Goal: Task Accomplishment & Management: Manage account settings

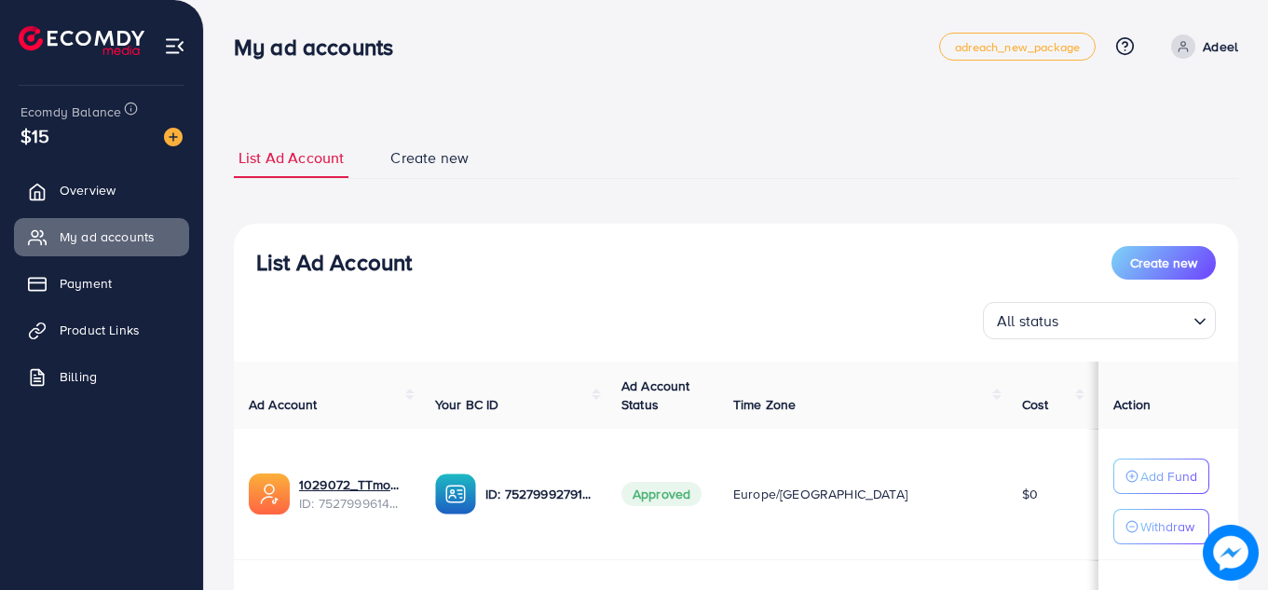
drag, startPoint x: 1267, startPoint y: 182, endPoint x: 1269, endPoint y: 264, distance: 82.0
click at [1268, 264] on html "My ad accounts adreach_new_package Help Center Contact Support Plans and Pricin…" at bounding box center [634, 295] width 1268 height 590
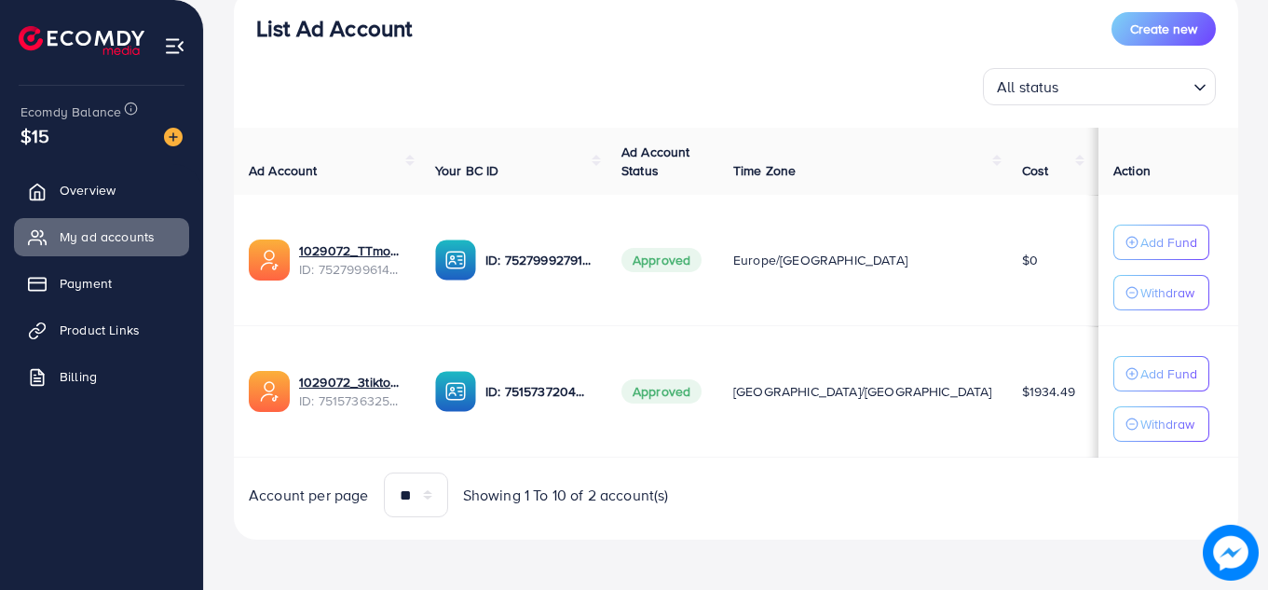
scroll to position [236, 0]
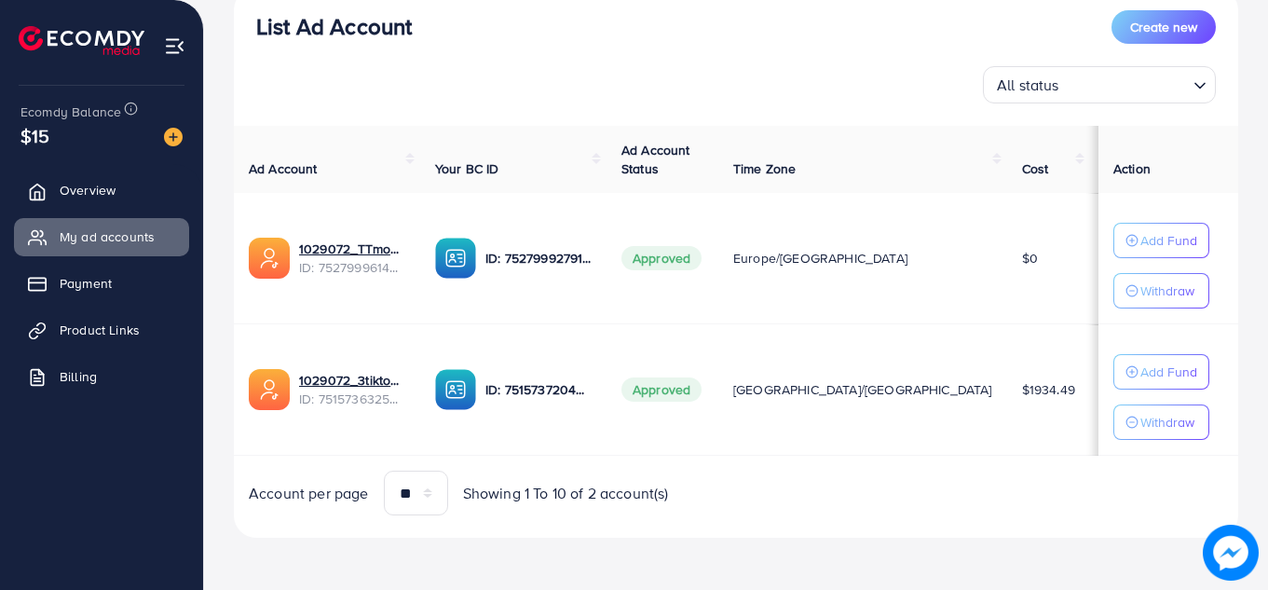
click at [1041, 516] on div "List Ad Account Create new All status Loading... Ad Account Your BC ID Ad Accou…" at bounding box center [736, 263] width 1004 height 550
click at [170, 137] on img at bounding box center [173, 137] width 19 height 19
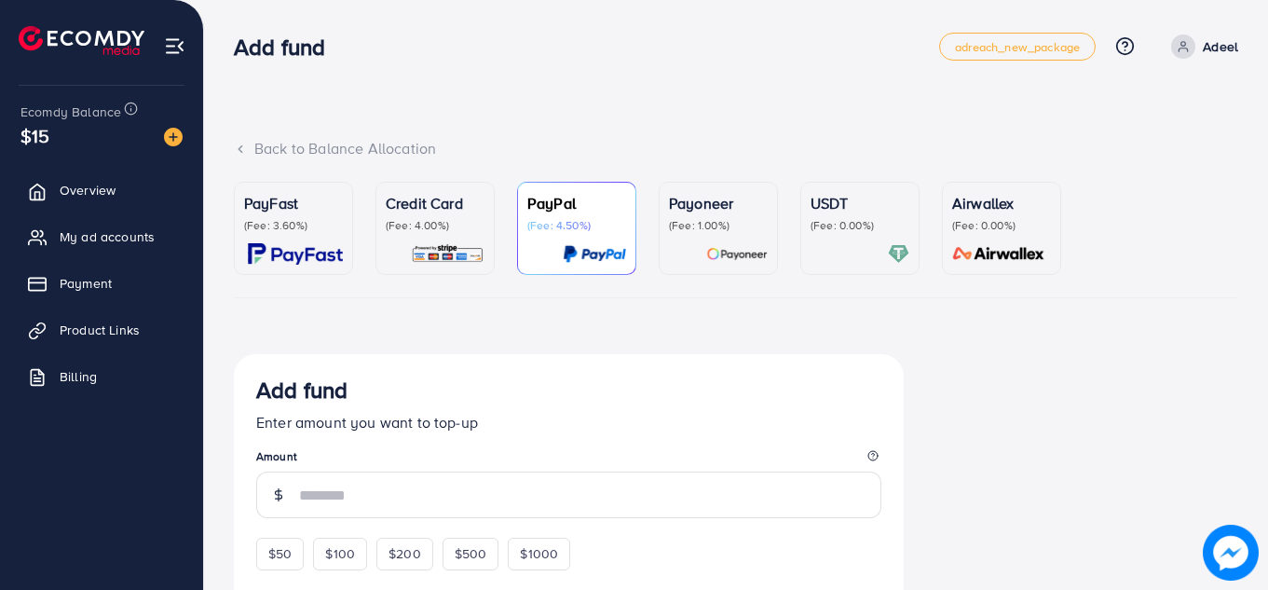
click at [58, 143] on div "$15" at bounding box center [101, 135] width 162 height 27
click at [81, 245] on span "My ad accounts" at bounding box center [111, 236] width 95 height 19
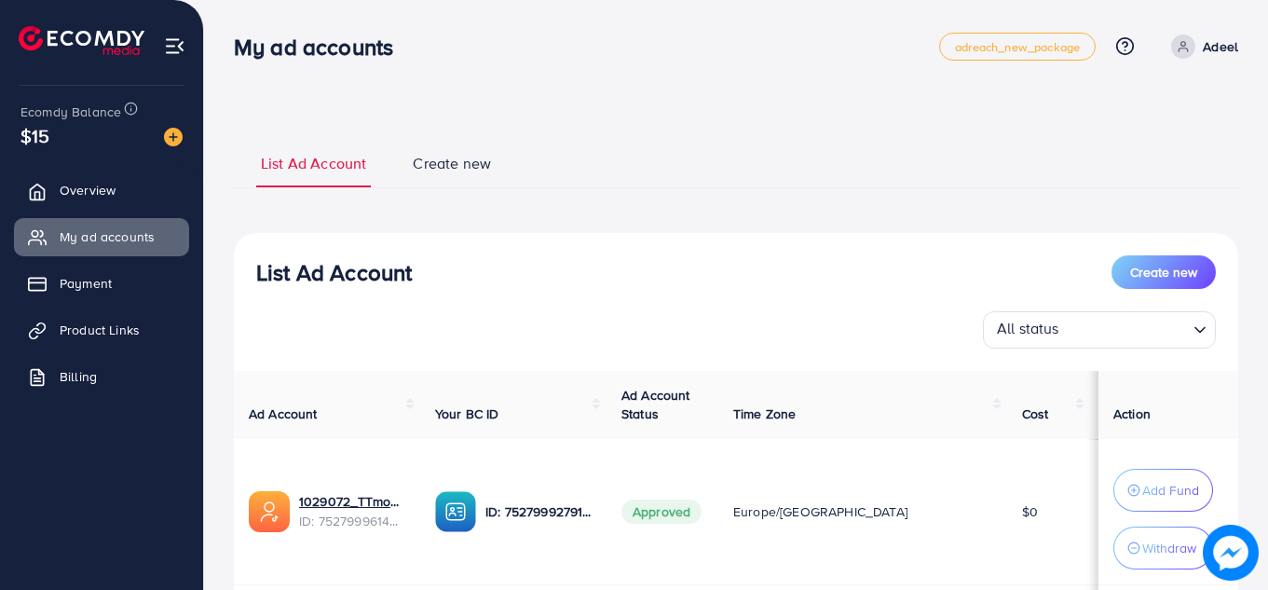
drag, startPoint x: 1267, startPoint y: 116, endPoint x: 1262, endPoint y: 141, distance: 24.7
click at [1262, 141] on div "List Ad Account Create new List Ad Account Create new All status Loading... Ad …" at bounding box center [736, 432] width 1064 height 865
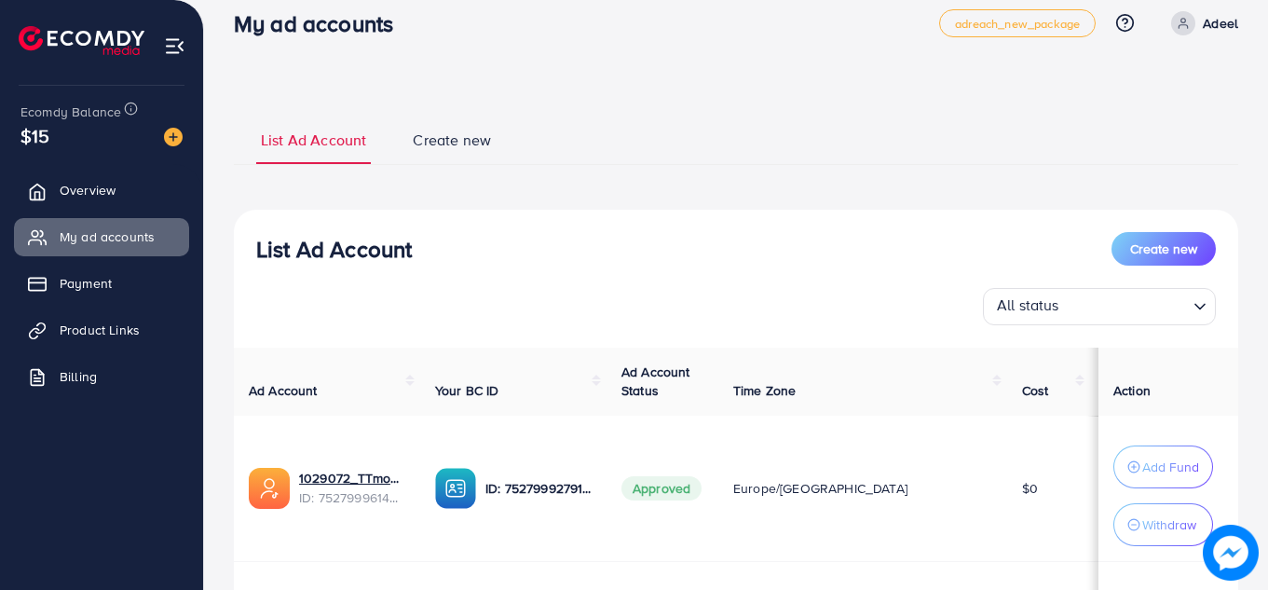
scroll to position [32, 0]
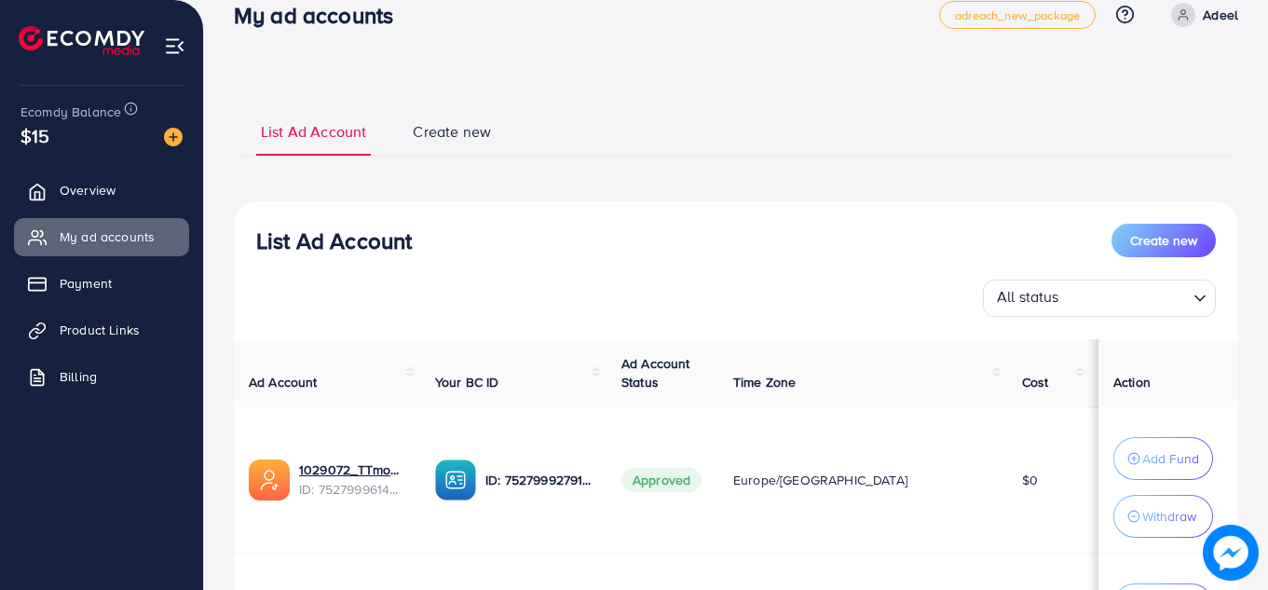
drag, startPoint x: 1267, startPoint y: 164, endPoint x: 1260, endPoint y: 245, distance: 81.3
click at [1260, 242] on div "List Ad Account Create new List Ad Account Create new All status Loading... Ad …" at bounding box center [736, 400] width 1064 height 865
